Goal: Use online tool/utility: Utilize a website feature to perform a specific function

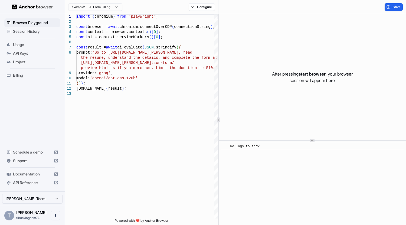
click at [21, 52] on span "API Keys" at bounding box center [35, 53] width 45 height 5
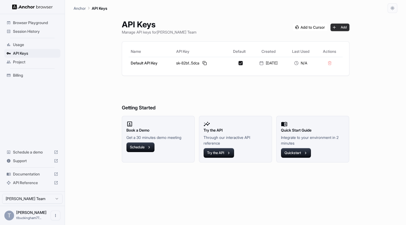
click at [347, 26] on button "Add" at bounding box center [340, 28] width 19 height 8
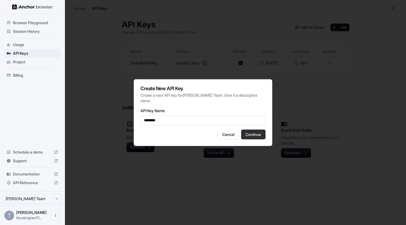
type input "********"
click at [255, 136] on button "Continue" at bounding box center [253, 134] width 24 height 10
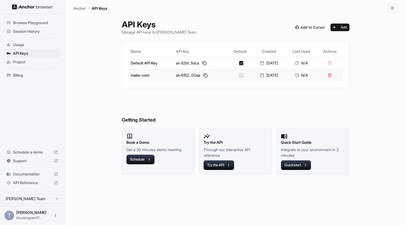
click at [203, 74] on button at bounding box center [205, 75] width 6 height 6
click at [18, 76] on span "Billing" at bounding box center [35, 75] width 45 height 5
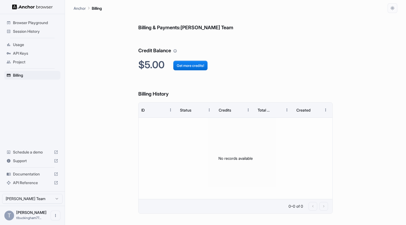
click at [18, 43] on span "Usage" at bounding box center [35, 44] width 45 height 5
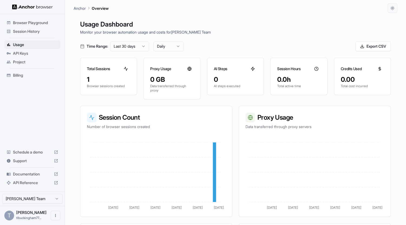
click at [40, 23] on span "Browser Playground" at bounding box center [35, 22] width 45 height 5
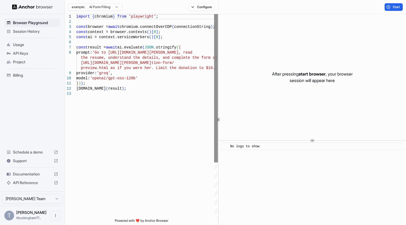
click at [217, 43] on div at bounding box center [216, 88] width 4 height 148
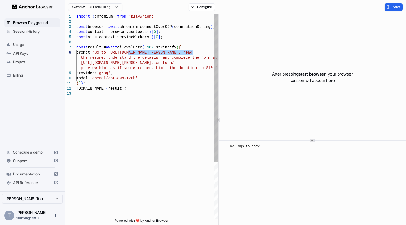
drag, startPoint x: 128, startPoint y: 53, endPoint x: 193, endPoint y: 53, distance: 65.2
click at [193, 53] on div "import { chromium } from 'playwright' ; const browser = await chromium.connectO…" at bounding box center [147, 155] width 142 height 282
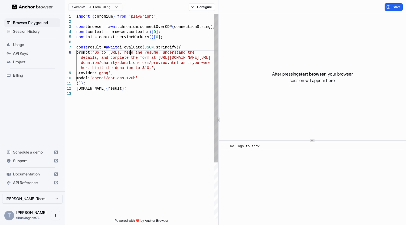
scroll to position [36, 0]
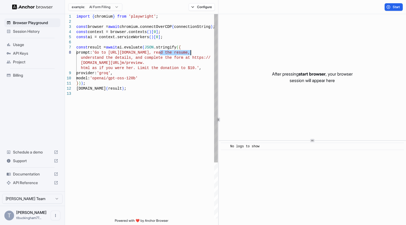
drag, startPoint x: 159, startPoint y: 53, endPoint x: 192, endPoint y: 52, distance: 32.2
click at [192, 52] on div "import { chromium } from 'playwright' ; const browser = await chromium.connectO…" at bounding box center [147, 155] width 142 height 282
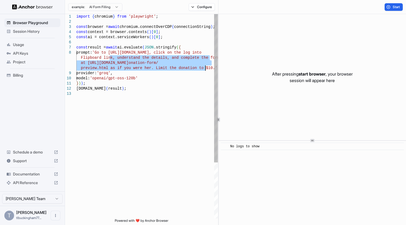
drag, startPoint x: 110, startPoint y: 58, endPoint x: 205, endPoint y: 67, distance: 95.7
click at [205, 67] on div "import { chromium } from 'playwright' ; const browser = await chromium.connectO…" at bounding box center [147, 155] width 142 height 282
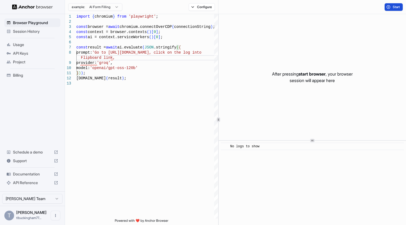
click at [392, 9] on button "Start" at bounding box center [394, 7] width 18 height 8
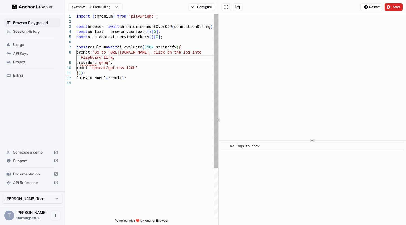
click at [114, 58] on div "import { chromium } from 'playwright' ; const browser = await chromium.connectO…" at bounding box center [147, 149] width 142 height 271
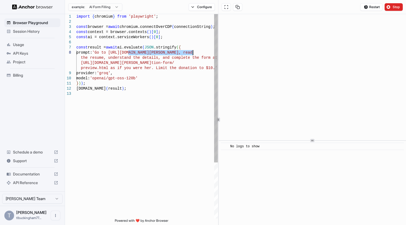
click at [123, 58] on div "import { chromium } from 'playwright' ; const browser = await chromium.connectO…" at bounding box center [147, 155] width 142 height 282
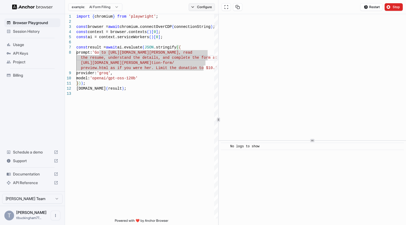
click at [191, 6] on button "Configure" at bounding box center [202, 7] width 26 height 8
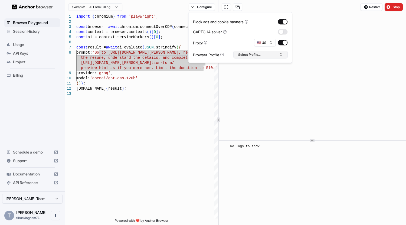
click at [260, 55] on button "Select Profile..." at bounding box center [261, 55] width 54 height 8
click at [240, 37] on div "Block ads and cookie banners CAPTCHA solver Proxy 🇺🇸 US Browser Profile Select …" at bounding box center [240, 38] width 95 height 42
click at [159, 4] on div "example: AI Form Filling Configure" at bounding box center [141, 7] width 153 height 14
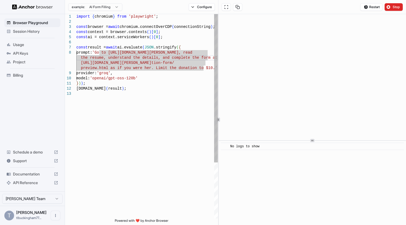
click at [155, 56] on div "import { chromium } from 'playwright' ; const browser = await chromium.connectO…" at bounding box center [147, 155] width 142 height 282
click at [194, 53] on div "import { chromium } from 'playwright' ; const browser = await chromium.connectO…" at bounding box center [147, 155] width 142 height 282
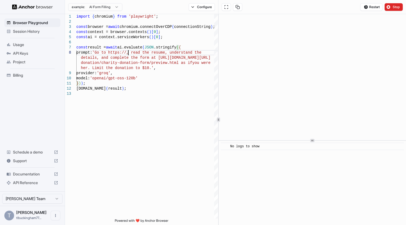
scroll to position [40, 0]
click at [371, 6] on span "Restart" at bounding box center [374, 7] width 11 height 4
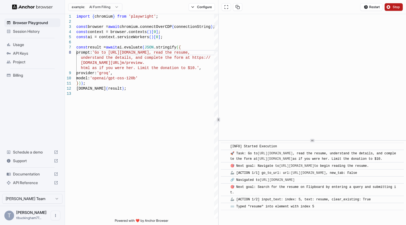
click at [392, 9] on button "Stop" at bounding box center [394, 7] width 18 height 8
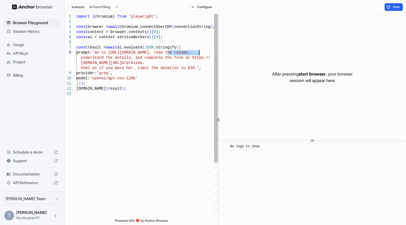
drag, startPoint x: 168, startPoint y: 54, endPoint x: 200, endPoint y: 53, distance: 31.7
click at [200, 53] on div "import { chromium } from 'playwright' ; const browser = await chromium.connectO…" at bounding box center [147, 155] width 142 height 282
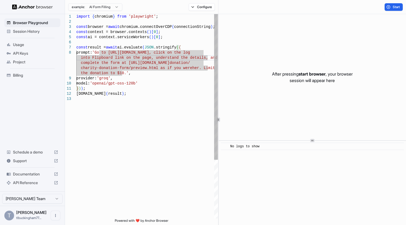
click at [149, 57] on div "import { chromium } from 'playwright' ; const browser = await chromium.connectO…" at bounding box center [147, 157] width 142 height 287
click at [159, 63] on div "import { chromium } from 'playwright' ; const browser = await chromium.connectO…" at bounding box center [147, 157] width 142 height 287
click at [146, 76] on div "import { chromium } from 'playwright' ; const browser = await chromium.connectO…" at bounding box center [147, 157] width 142 height 287
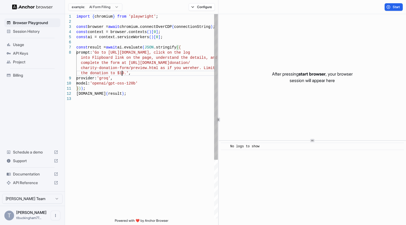
click at [121, 73] on div "import { chromium } from 'playwright' ; const browser = await chromium.connectO…" at bounding box center [147, 157] width 142 height 287
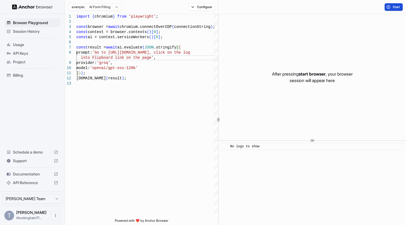
click at [390, 7] on button "Start" at bounding box center [394, 7] width 18 height 8
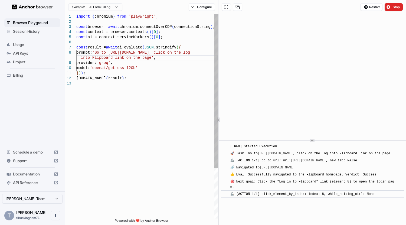
click at [147, 58] on div "import { chromium } from 'playwright' ; const browser = await chromium.connectO…" at bounding box center [147, 149] width 142 height 271
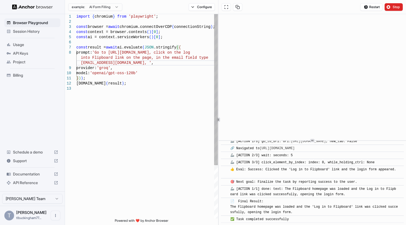
scroll to position [182, 0]
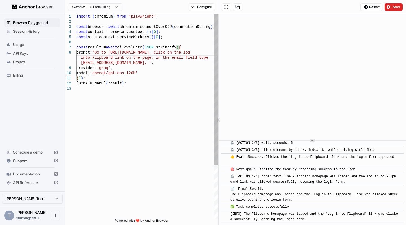
click at [150, 57] on div "import { chromium } from 'playwright' ; const browser = await chromium.connectO…" at bounding box center [147, 152] width 142 height 276
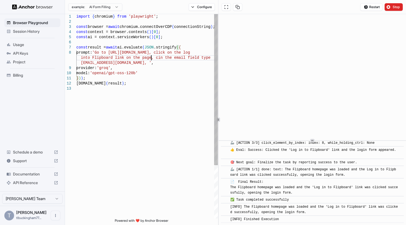
scroll to position [45, 0]
click at [156, 63] on div "import { chromium } from 'playwright' ; const browser = await chromium.connectO…" at bounding box center [147, 152] width 142 height 276
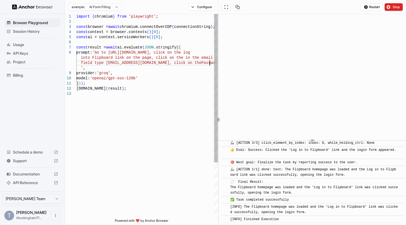
scroll to position [4, 0]
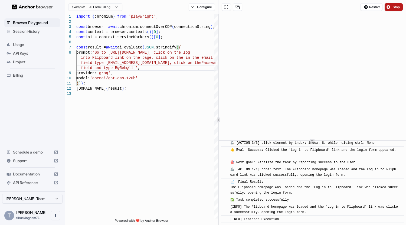
click at [395, 6] on span "Stop" at bounding box center [397, 7] width 8 height 4
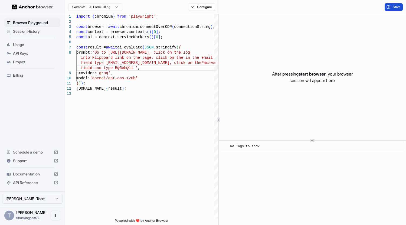
click at [392, 6] on button "Start" at bounding box center [394, 7] width 18 height 8
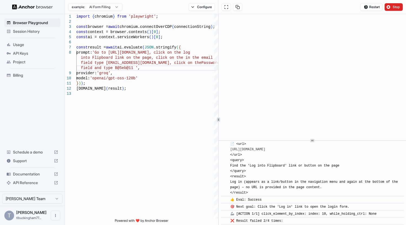
scroll to position [118, 0]
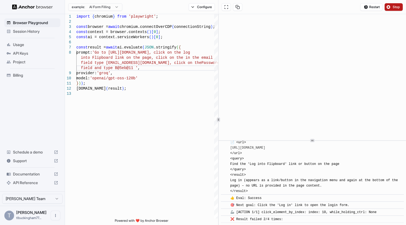
click at [392, 7] on button "Stop" at bounding box center [394, 7] width 18 height 8
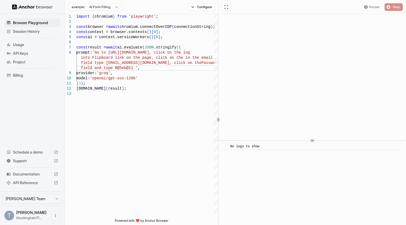
scroll to position [0, 0]
click at [392, 7] on button "Start" at bounding box center [394, 7] width 18 height 8
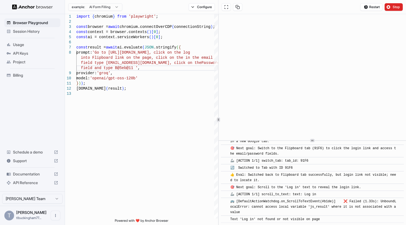
scroll to position [256, 0]
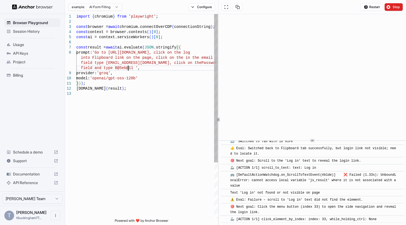
click at [129, 67] on div "import { chromium } from 'playwright' ; const browser = await chromium.connectO…" at bounding box center [147, 155] width 142 height 282
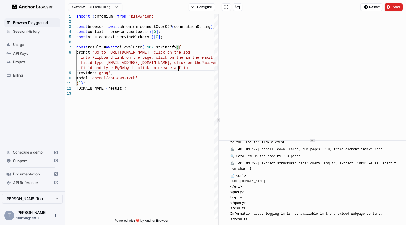
scroll to position [1827, 0]
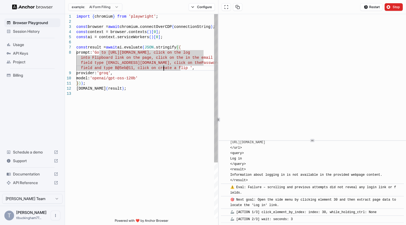
click at [165, 69] on div "import { chromium } from 'playwright' ; const browser = await chromium.connectO…" at bounding box center [147, 155] width 142 height 282
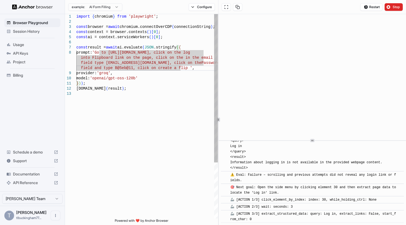
click at [135, 69] on div "import { chromium } from 'playwright' ; const browser = await chromium.connectO…" at bounding box center [147, 155] width 142 height 282
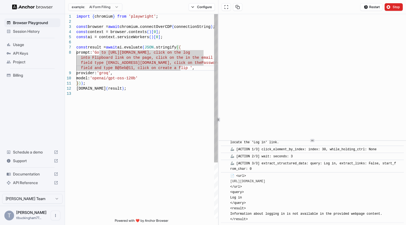
click at [133, 69] on div "import { chromium } from 'playwright' ; const browser = await chromium.connectO…" at bounding box center [147, 155] width 142 height 282
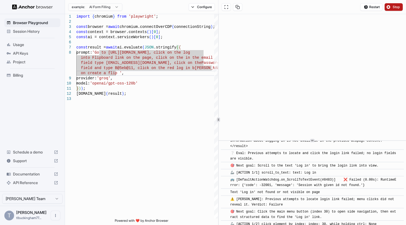
scroll to position [2215, 0]
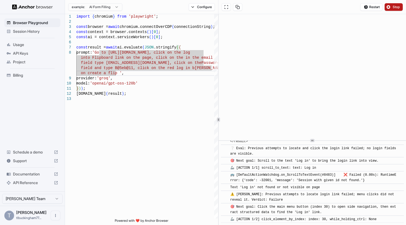
click at [392, 8] on button "Stop" at bounding box center [394, 7] width 18 height 8
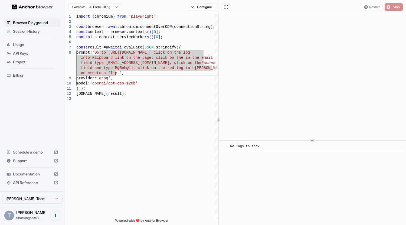
scroll to position [0, 0]
click at [392, 8] on button "Start" at bounding box center [394, 7] width 18 height 8
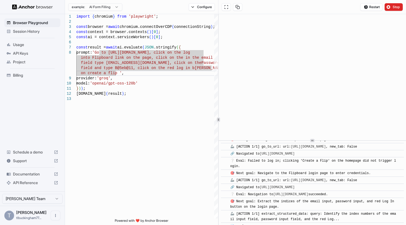
scroll to position [357, 0]
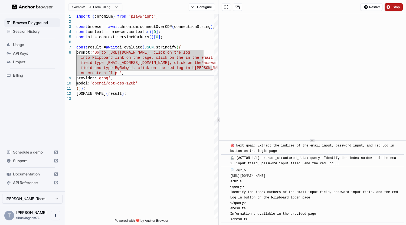
click at [394, 9] on span "Stop" at bounding box center [397, 7] width 8 height 4
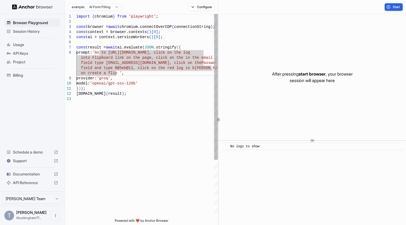
click at [115, 74] on div "import { chromium } from 'playwright' ; const browser = await chromium.connectO…" at bounding box center [147, 157] width 142 height 287
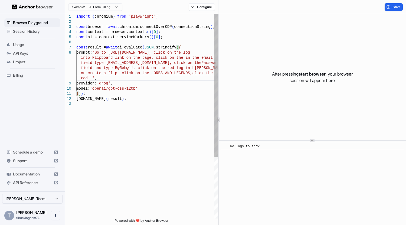
scroll to position [11, 0]
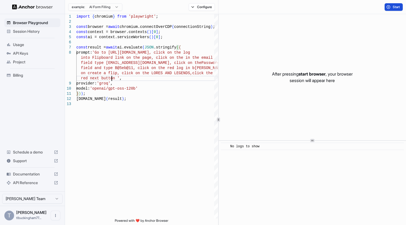
type textarea "**********"
click at [390, 7] on button "Start" at bounding box center [394, 7] width 18 height 8
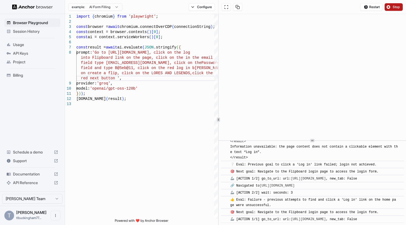
scroll to position [1304, 0]
click at [397, 8] on span "Stop" at bounding box center [397, 7] width 8 height 4
